Goal: Contribute content: Contribute content

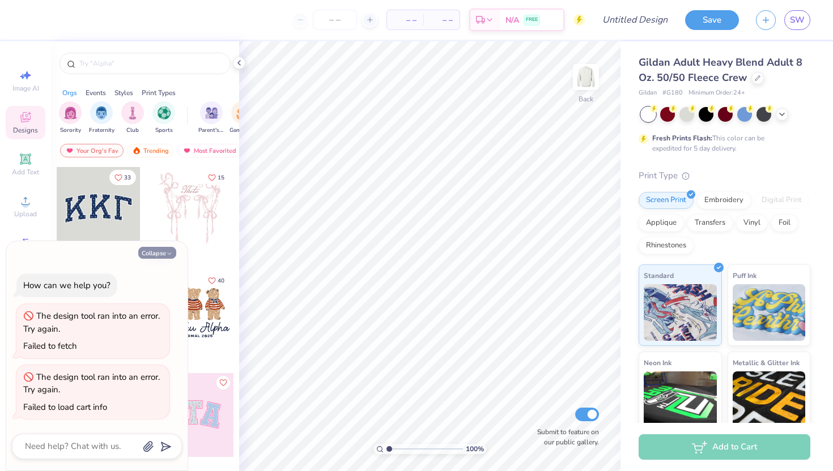
click at [158, 251] on button "Collapse" at bounding box center [157, 253] width 38 height 12
type textarea "x"
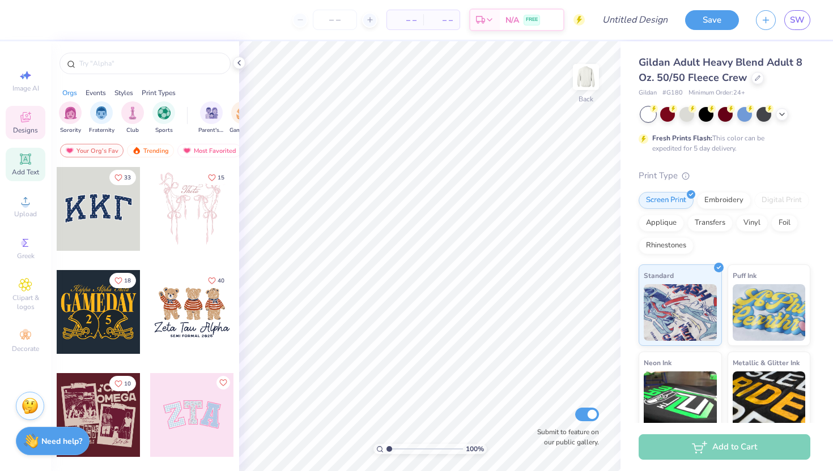
click at [34, 173] on span "Add Text" at bounding box center [25, 172] width 27 height 9
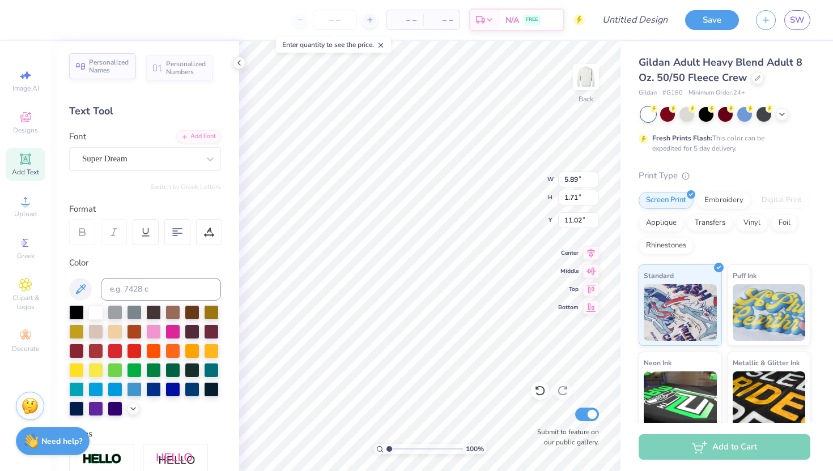
click at [123, 66] on span "Personalized Names" at bounding box center [109, 66] width 40 height 16
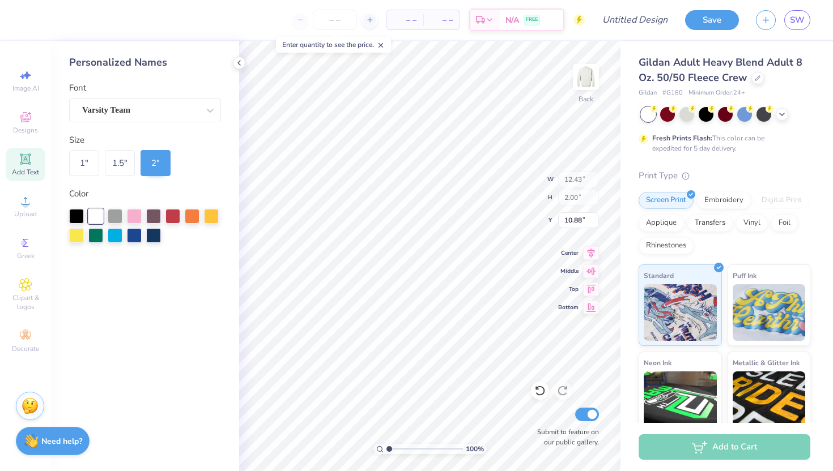
type input "12.43"
type input "2.00"
type input "10.88"
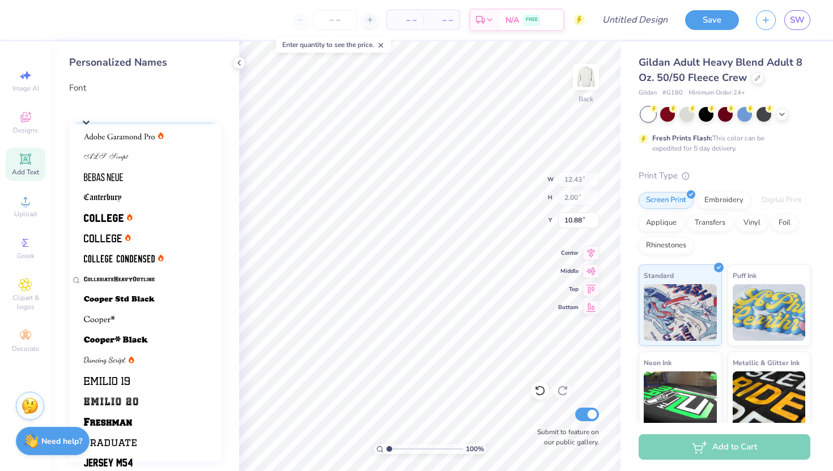
click at [152, 105] on div "Varsity Team" at bounding box center [150, 108] width 141 height 18
click at [152, 105] on div "Varsity Team" at bounding box center [151, 107] width 138 height 13
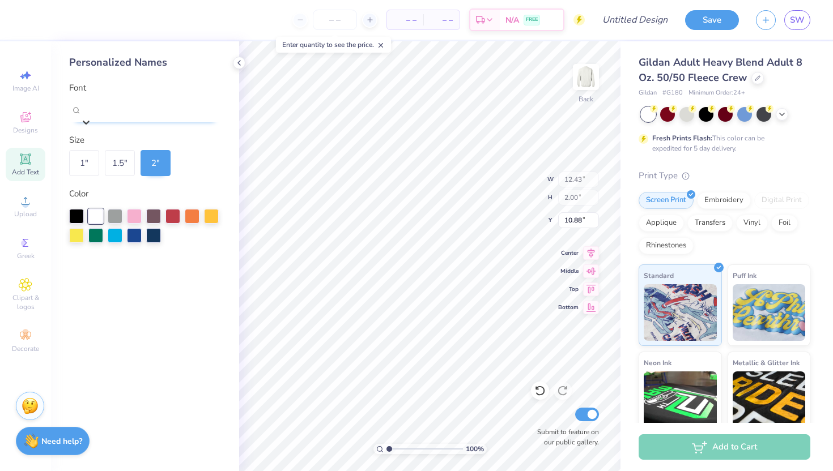
click at [152, 105] on div "Varsity Team" at bounding box center [151, 107] width 138 height 13
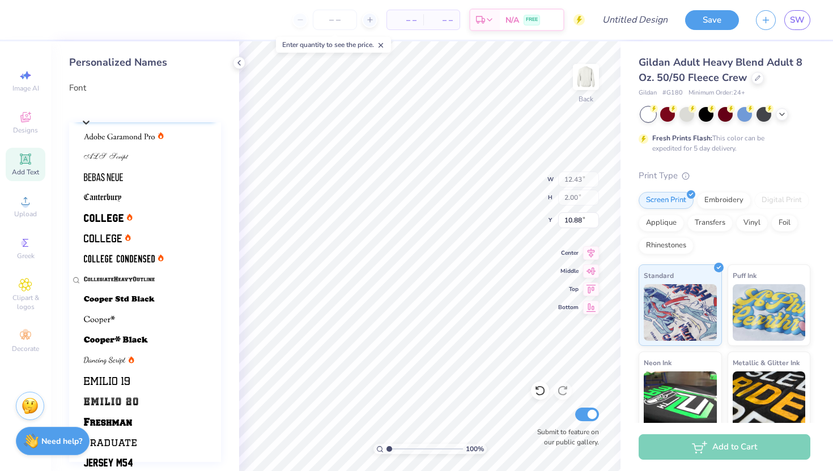
click at [152, 105] on div "Varsity Team" at bounding box center [151, 107] width 138 height 13
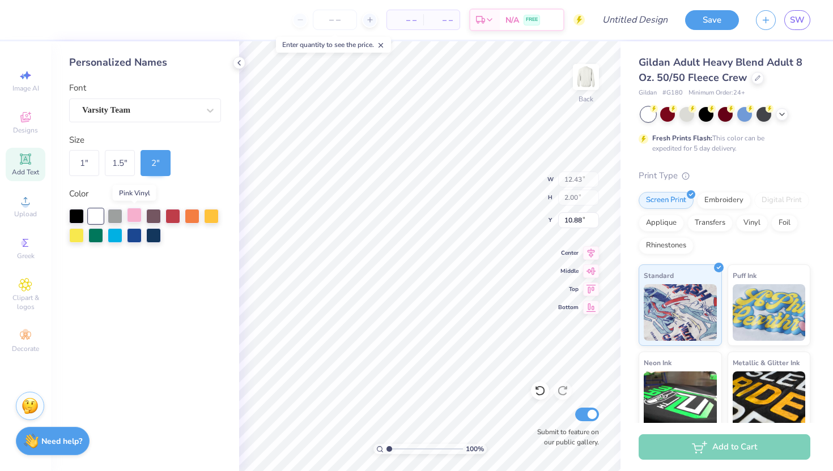
click at [137, 216] on div at bounding box center [134, 215] width 15 height 15
click at [31, 171] on span "Add Text" at bounding box center [25, 172] width 27 height 9
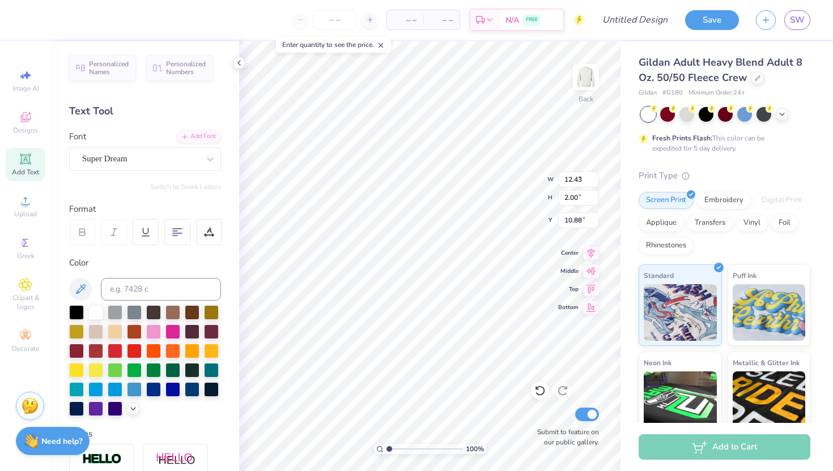
type input "5.89"
type input "1.71"
click at [199, 138] on div "Add Font" at bounding box center [198, 135] width 45 height 13
type input "12.31"
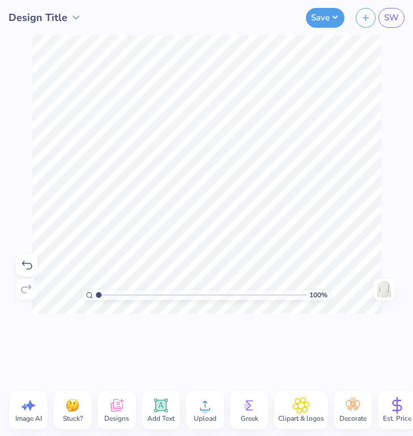
type textarea "T"
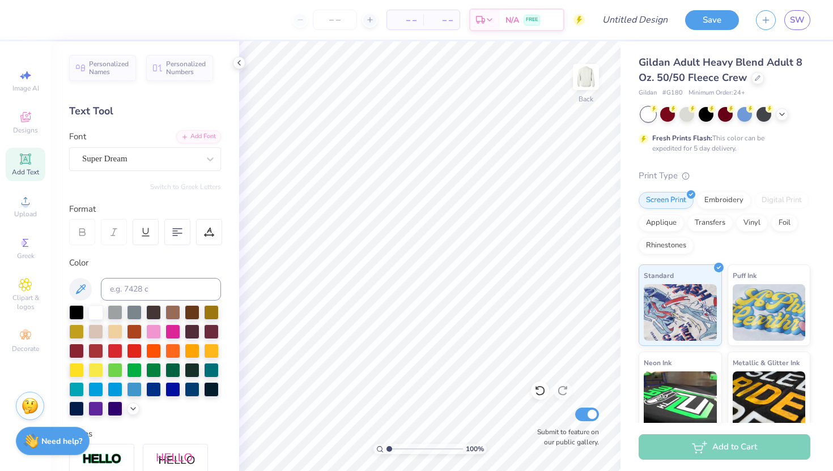
click at [32, 169] on span "Add Text" at bounding box center [25, 172] width 27 height 9
type textarea "T"
type textarea "k"
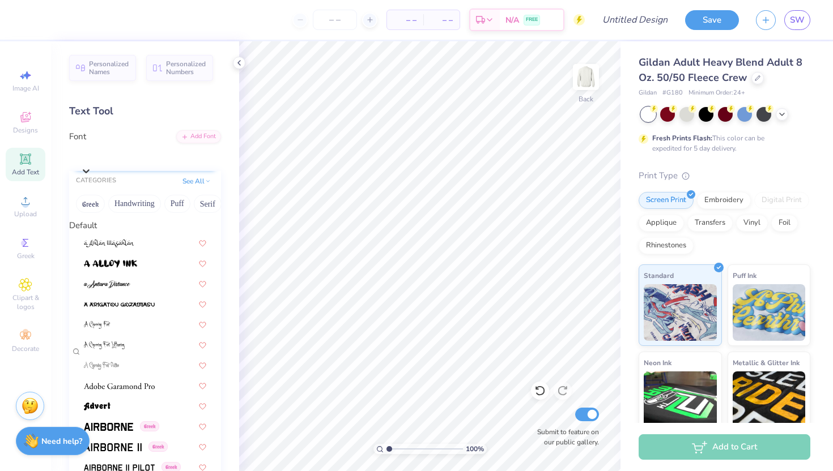
click at [164, 150] on div "Super Dream" at bounding box center [150, 156] width 141 height 18
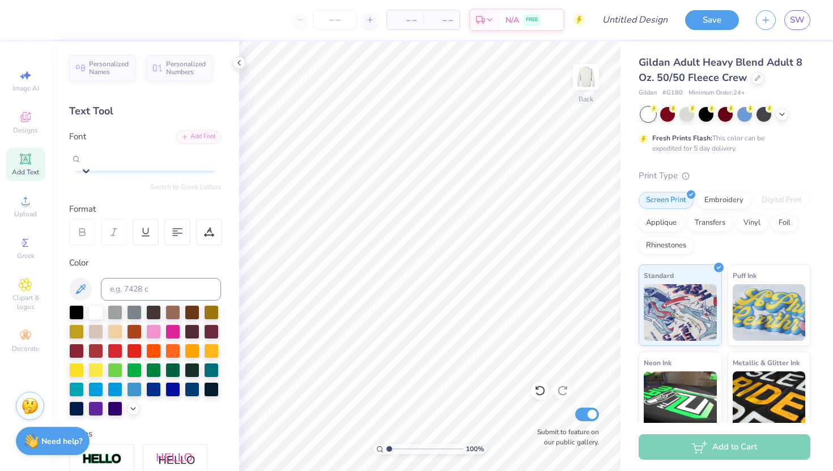
click at [164, 150] on div "Super Dream" at bounding box center [150, 156] width 141 height 18
click at [207, 133] on div "Add Font" at bounding box center [198, 135] width 45 height 13
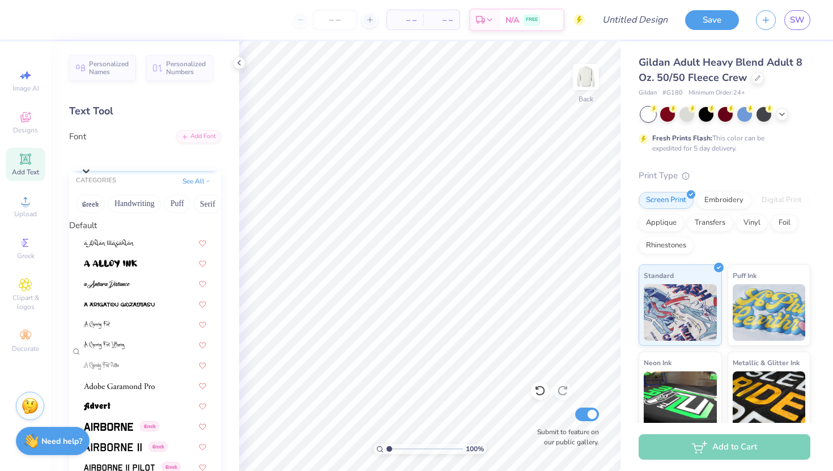
click at [192, 160] on div "Super Dream" at bounding box center [150, 156] width 141 height 18
click at [88, 213] on button "Greek" at bounding box center [90, 204] width 29 height 18
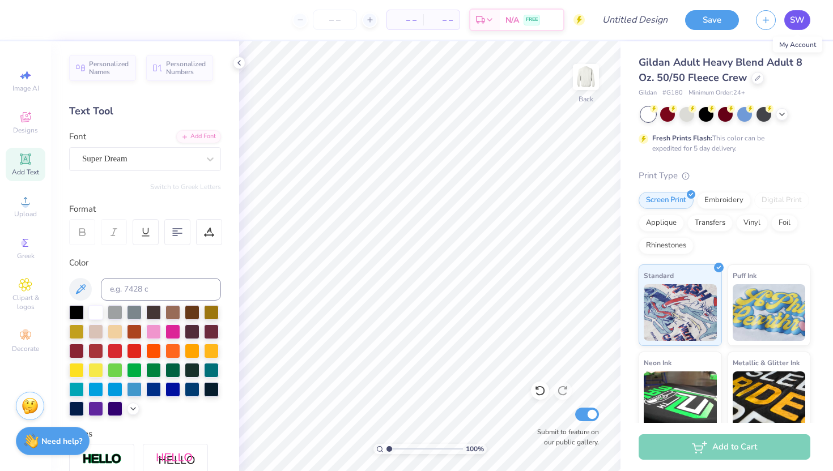
click at [793, 18] on span "SW" at bounding box center [797, 20] width 15 height 13
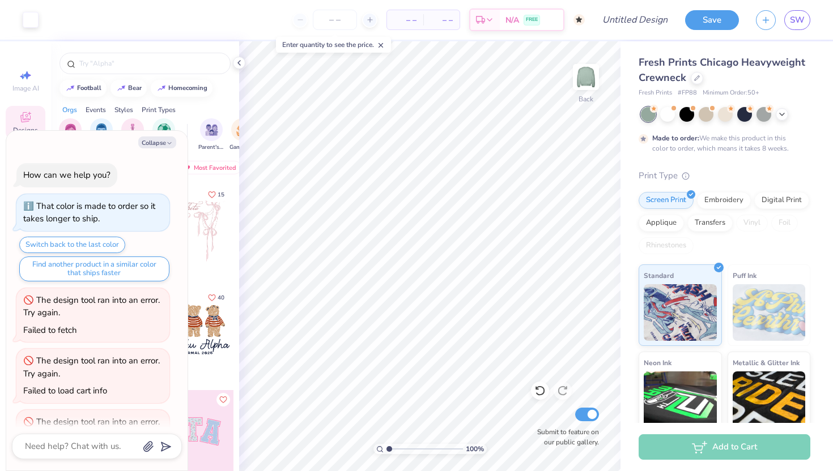
scroll to position [340, 0]
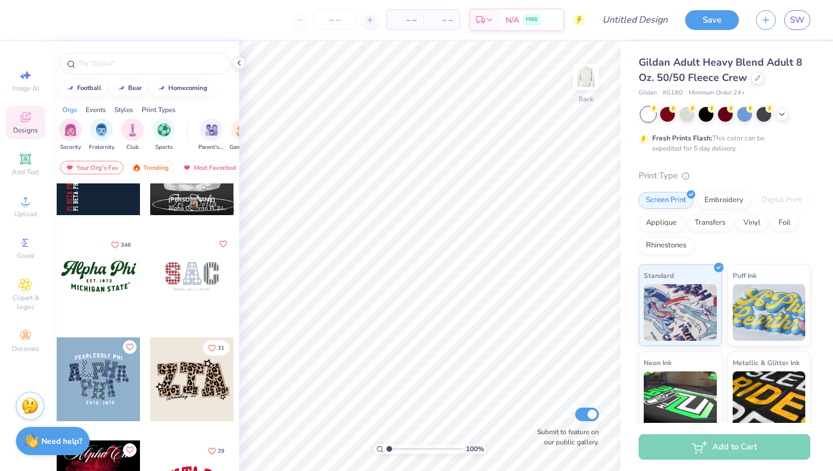
scroll to position [918, 0]
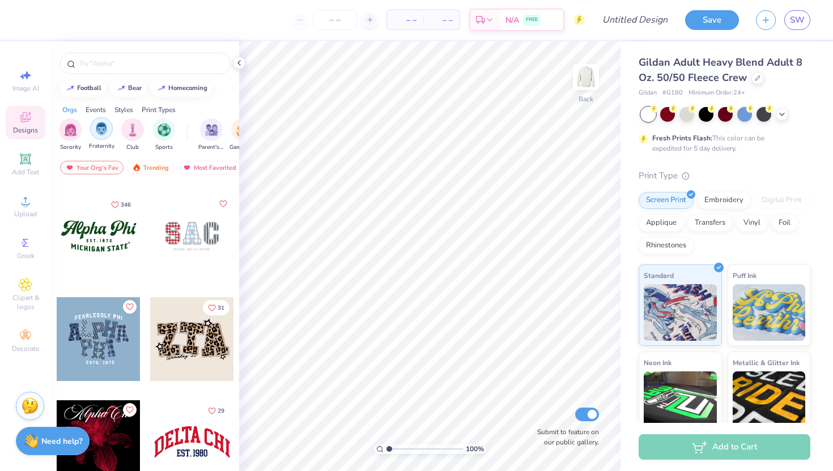
click at [100, 129] on img "filter for Fraternity" at bounding box center [101, 128] width 12 height 13
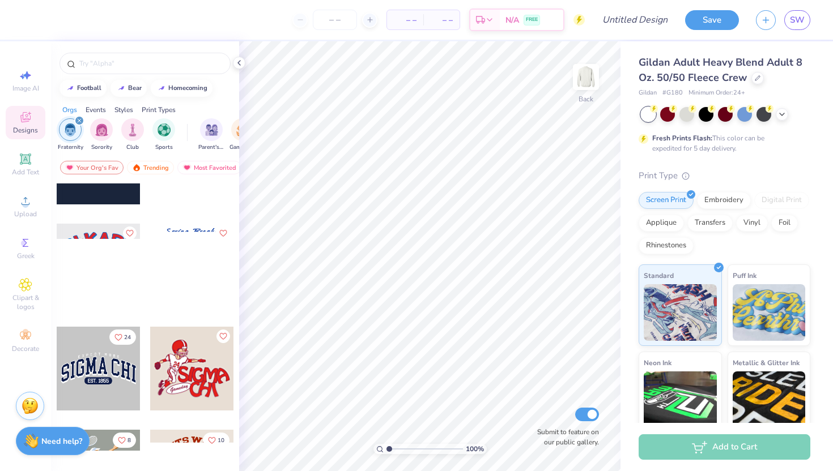
scroll to position [1092, 0]
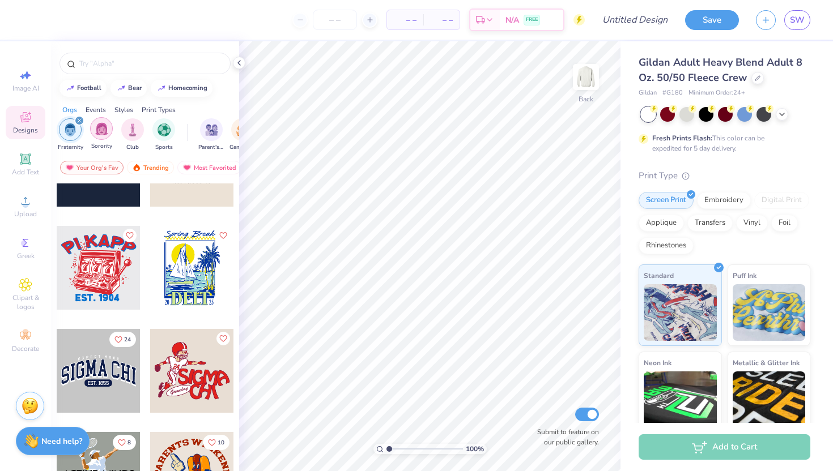
click at [99, 133] on img "filter for Sorority" at bounding box center [101, 128] width 13 height 13
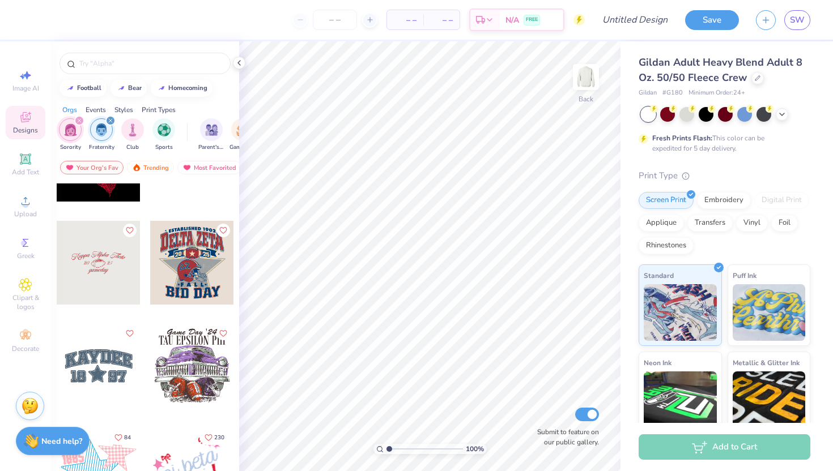
scroll to position [1085, 0]
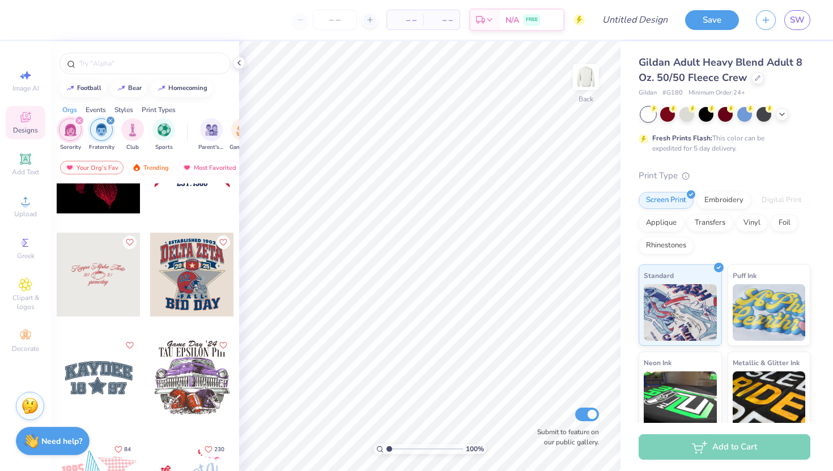
click at [97, 279] on div at bounding box center [99, 275] width 84 height 84
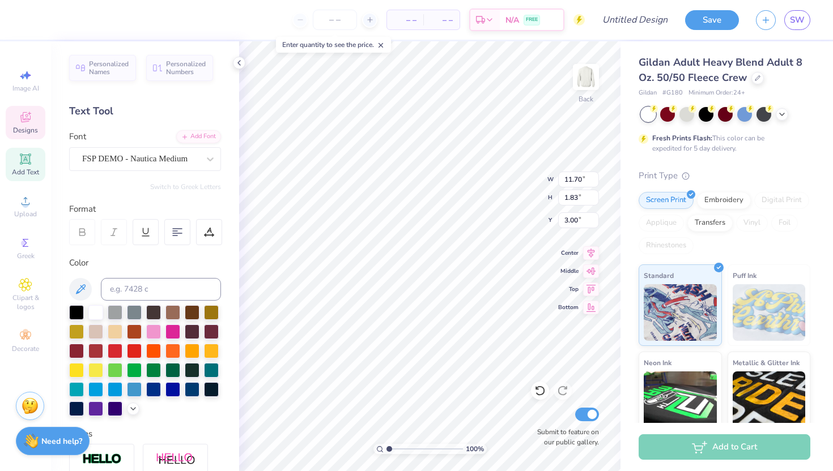
scroll to position [0, 0]
type textarea "K"
type textarea "Phi Beta Lambda"
click at [194, 393] on div at bounding box center [192, 388] width 15 height 15
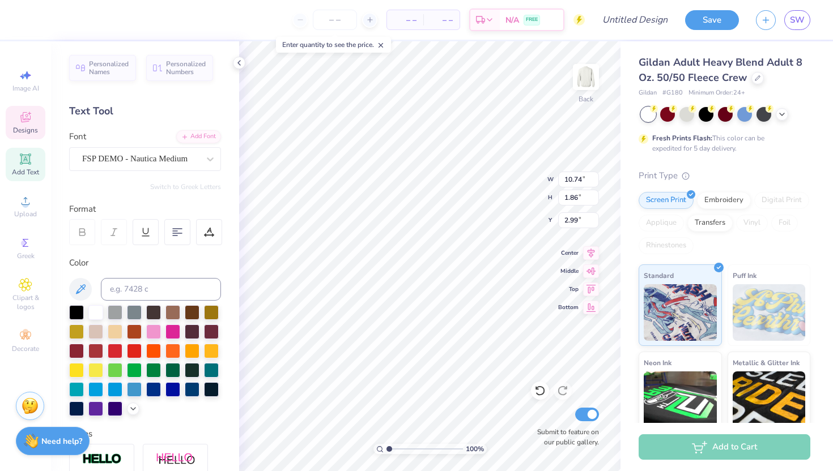
type input "4.09"
type input "1.31"
type input "6.46"
click at [191, 384] on div at bounding box center [192, 388] width 15 height 15
type input "4.52"
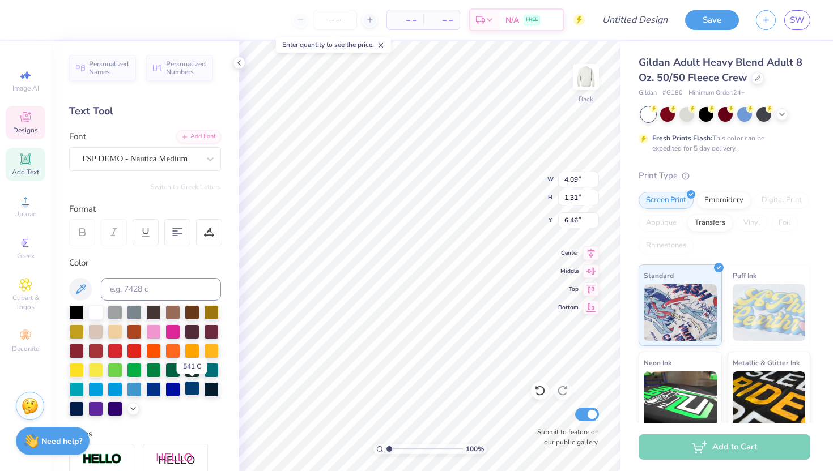
type input "1.42"
type input "6.28"
type input "3.18"
type input "1.89"
type input "4.64"
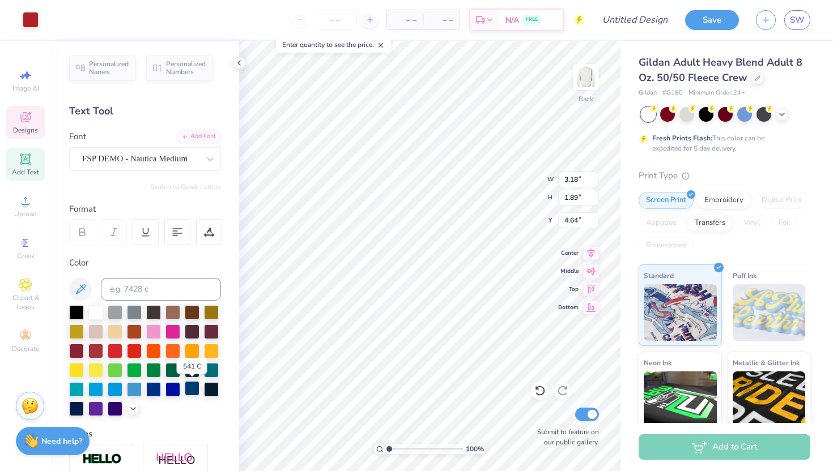
click at [191, 387] on div at bounding box center [192, 388] width 15 height 15
click at [191, 389] on div at bounding box center [192, 388] width 15 height 15
type input "1.18"
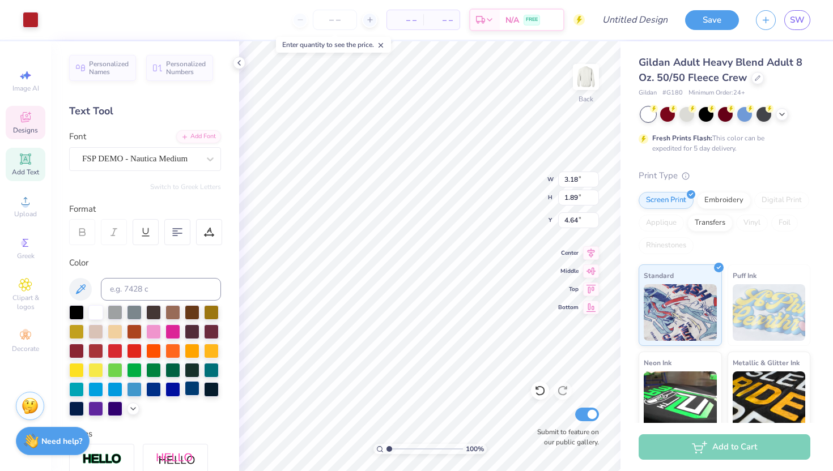
type input "0.74"
type input "5.13"
click at [193, 385] on div at bounding box center [192, 388] width 15 height 15
type input "1.25"
type input "0.71"
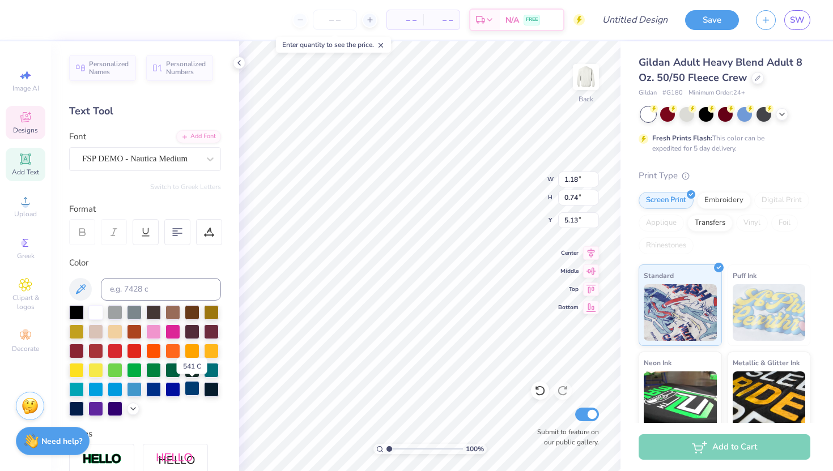
type input "5.21"
click at [193, 385] on div at bounding box center [192, 388] width 15 height 15
type input "1.11"
type input "0.73"
type input "5.13"
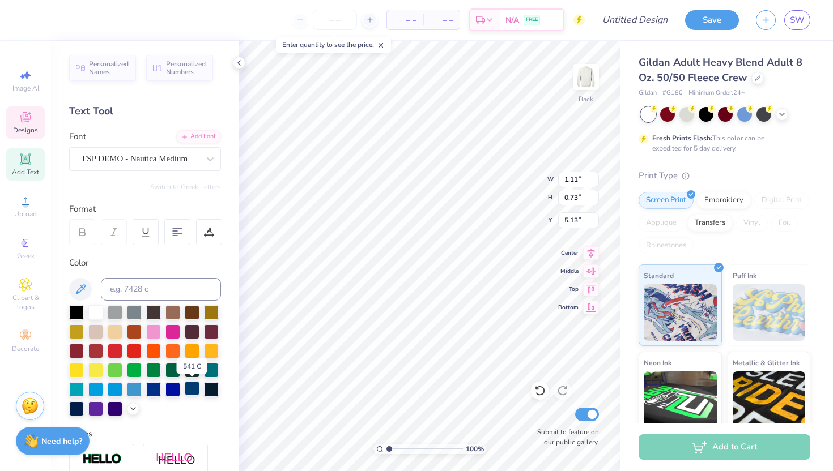
click at [193, 384] on div at bounding box center [192, 388] width 15 height 15
type input "1.36"
type input "0.71"
type input "5.21"
click at [193, 390] on div at bounding box center [192, 388] width 15 height 15
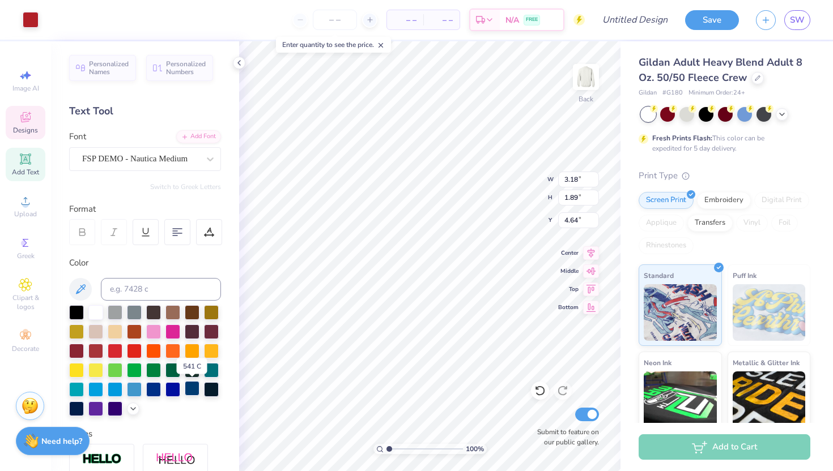
click at [193, 390] on div at bounding box center [192, 388] width 15 height 15
type input "4.62"
click at [194, 389] on div at bounding box center [192, 388] width 15 height 15
click at [175, 369] on div at bounding box center [172, 370] width 15 height 15
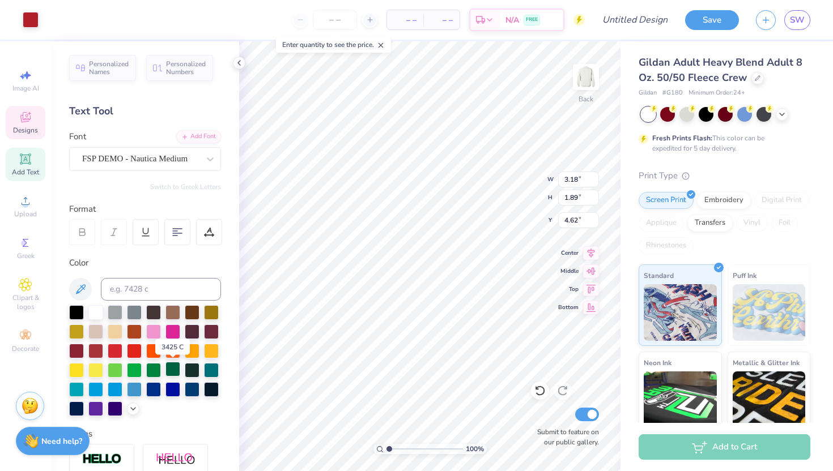
click at [172, 367] on div at bounding box center [172, 369] width 15 height 15
click at [134, 338] on div at bounding box center [134, 330] width 15 height 15
click at [152, 329] on div at bounding box center [153, 330] width 15 height 15
click at [193, 393] on div at bounding box center [192, 388] width 15 height 15
click at [75, 313] on div at bounding box center [76, 311] width 15 height 15
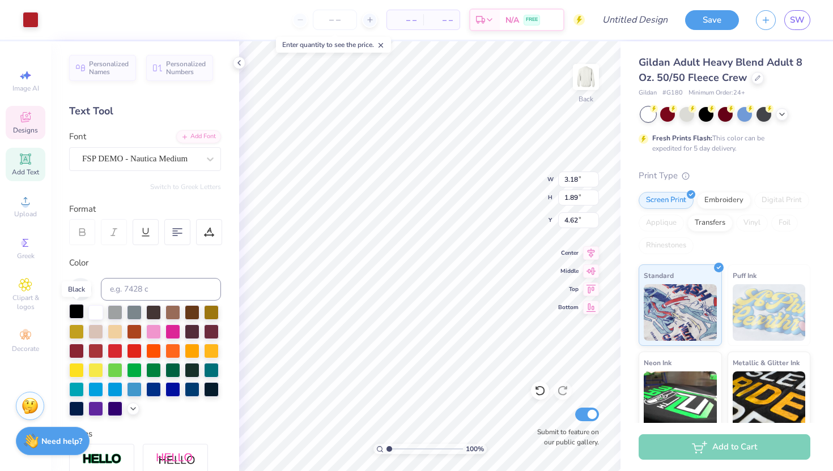
click at [75, 313] on div at bounding box center [76, 311] width 15 height 15
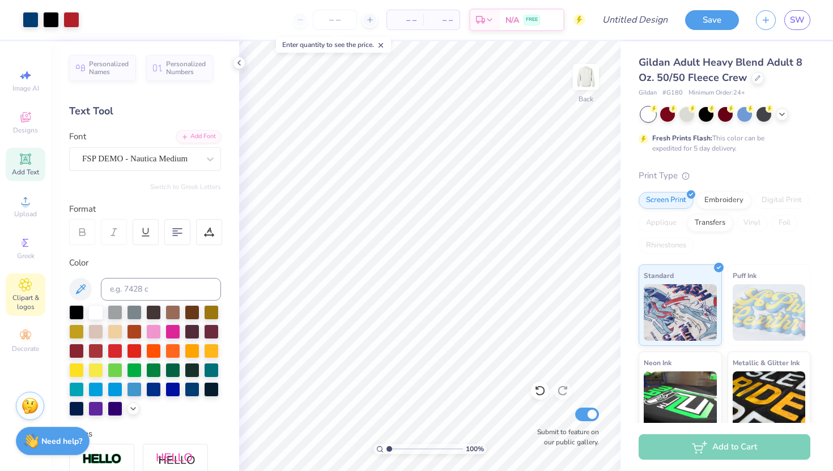
click at [33, 292] on div "Clipart & logos" at bounding box center [26, 295] width 40 height 42
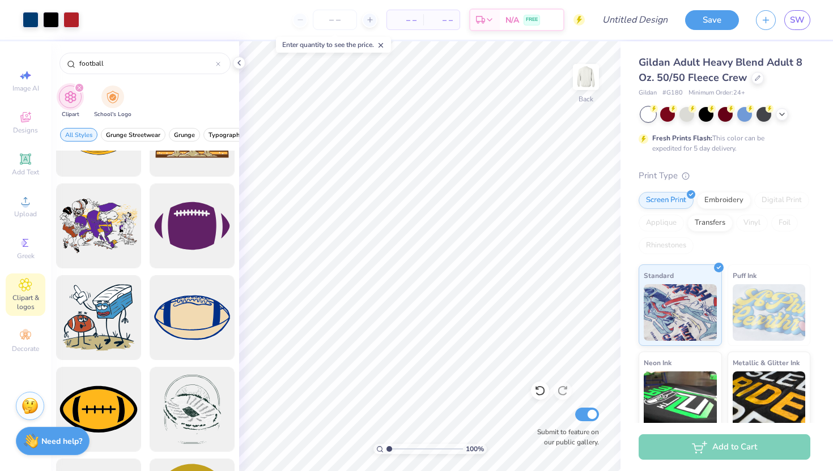
scroll to position [1167, 0]
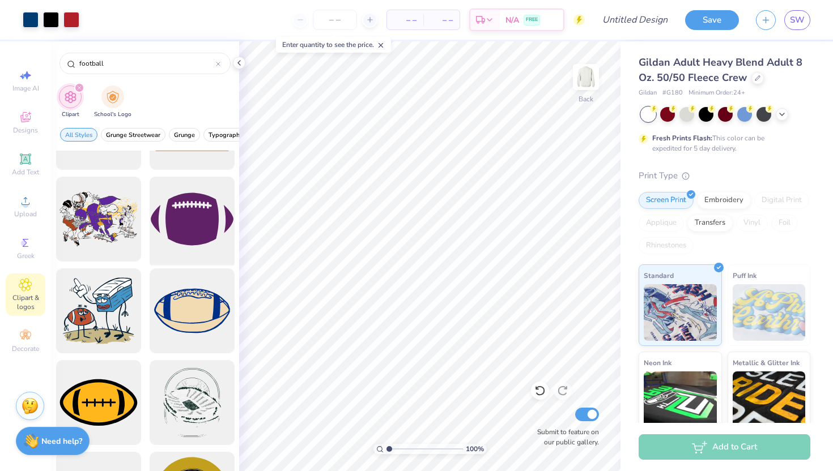
type input "football"
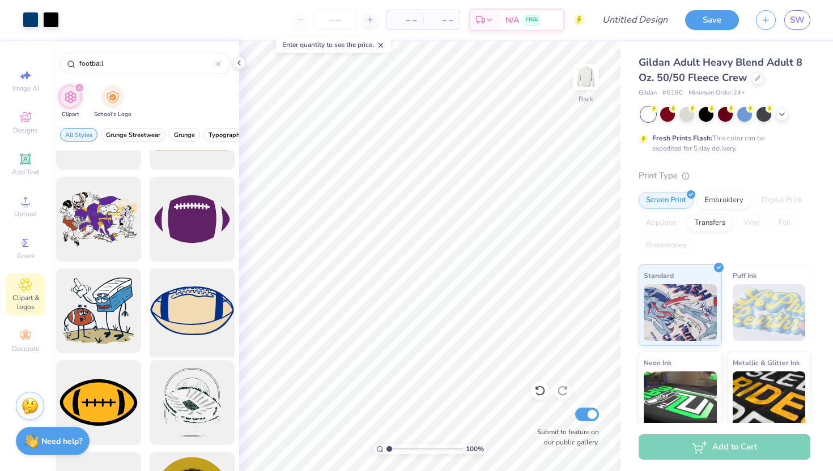
click at [215, 305] on div at bounding box center [191, 311] width 93 height 93
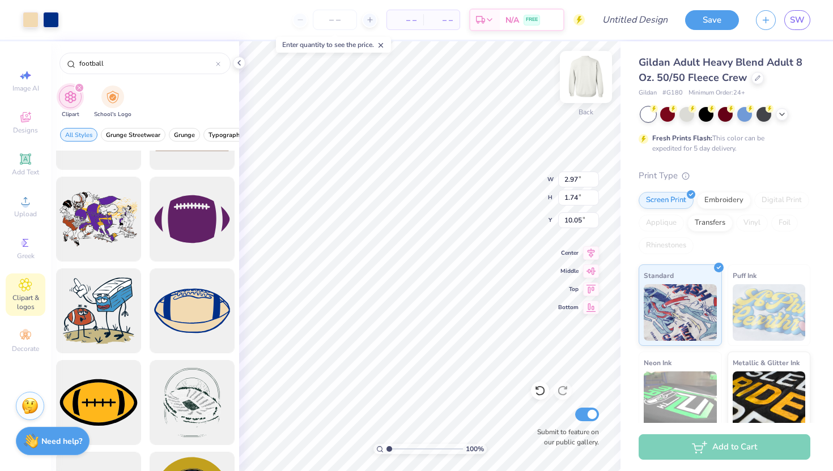
type input "2.97"
type input "1.74"
type input "4.70"
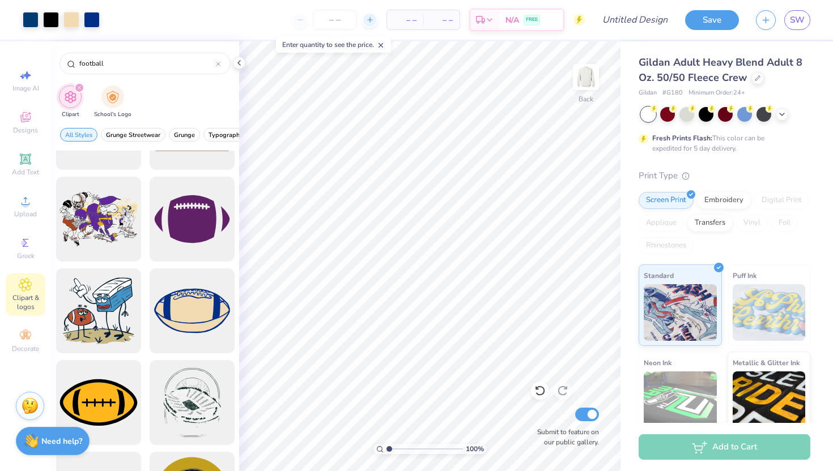
click at [365, 18] on div at bounding box center [369, 19] width 15 height 15
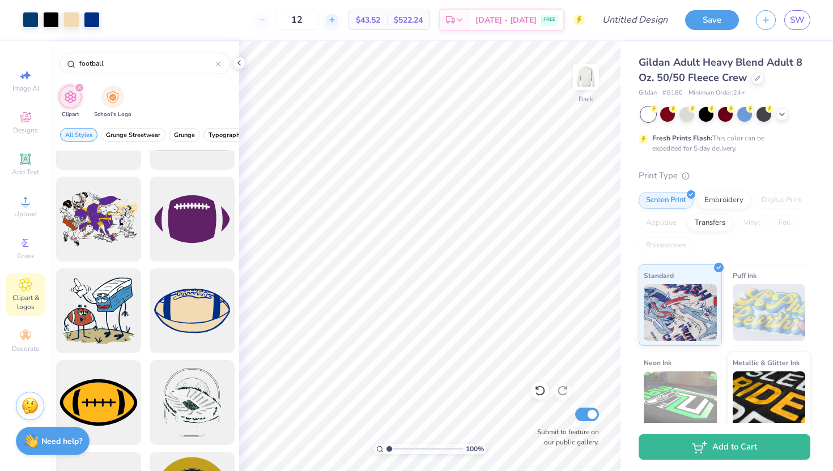
click at [336, 17] on icon at bounding box center [332, 20] width 8 height 8
type input "15"
click at [633, 19] on input "Design Title" at bounding box center [649, 19] width 56 height 23
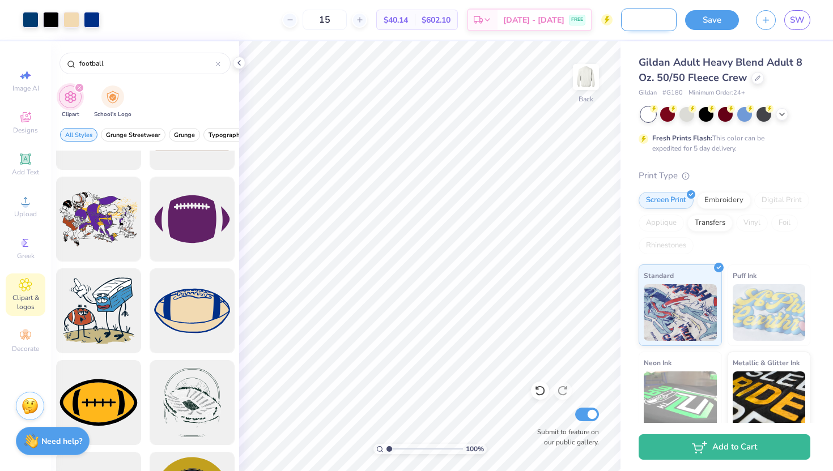
scroll to position [0, 67]
type input "Phi beta lamda gameday"
click at [722, 16] on button "Save" at bounding box center [712, 18] width 54 height 20
